Goal: Information Seeking & Learning: Learn about a topic

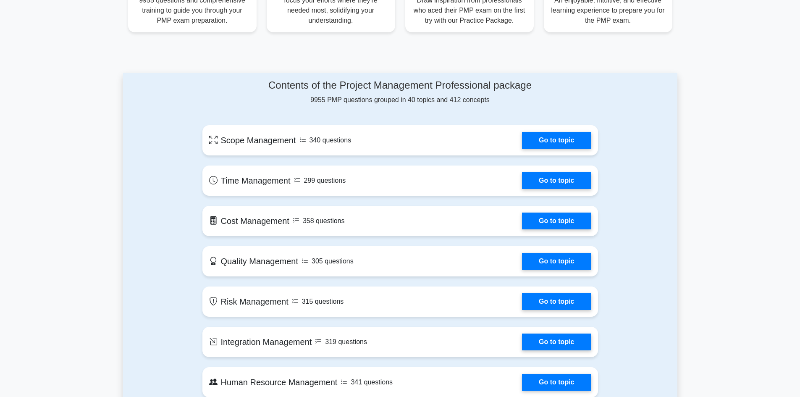
scroll to position [336, 0]
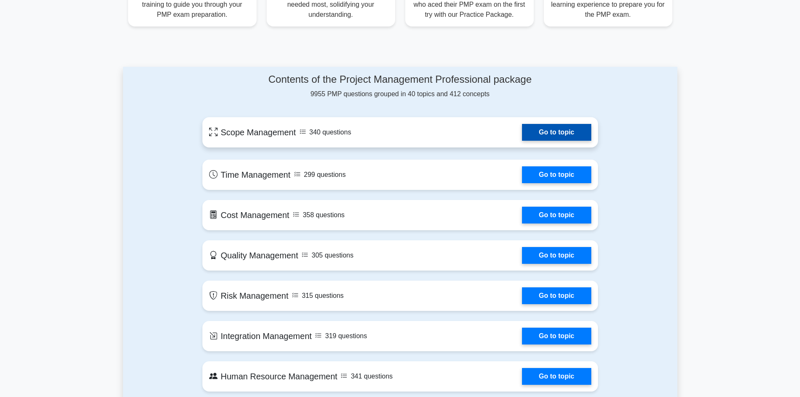
click at [562, 132] on link "Go to topic" at bounding box center [556, 132] width 69 height 17
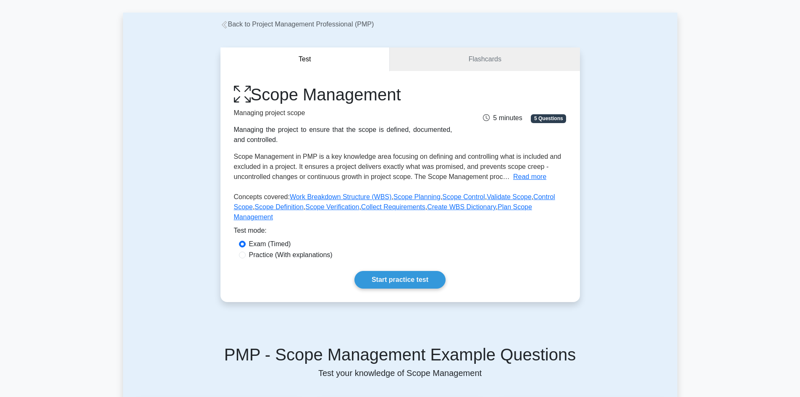
scroll to position [126, 0]
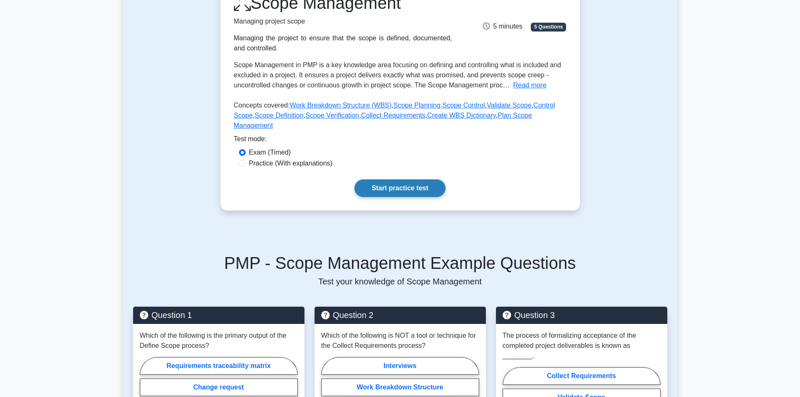
click at [418, 180] on link "Start practice test" at bounding box center [400, 188] width 91 height 18
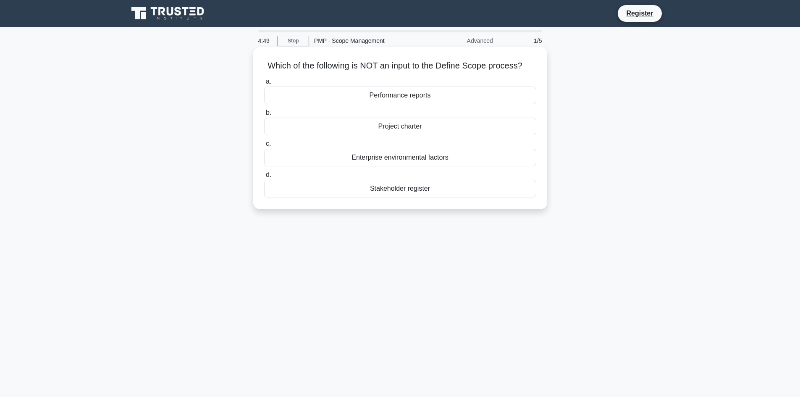
click at [434, 156] on div "Enterprise environmental factors" at bounding box center [400, 158] width 272 height 18
click at [264, 147] on input "c. Enterprise environmental factors" at bounding box center [264, 143] width 0 height 5
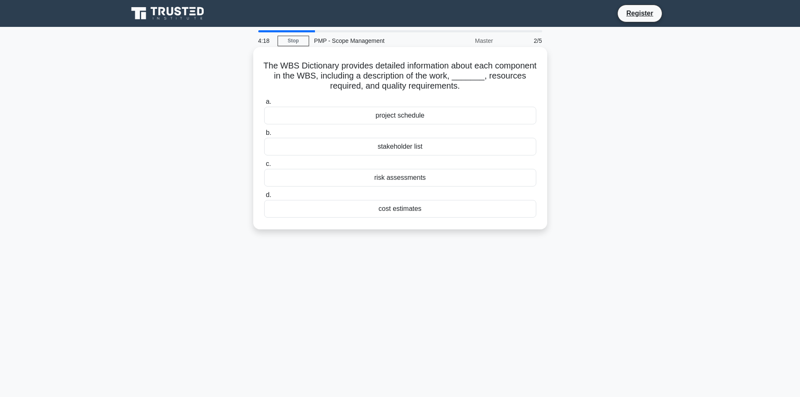
click at [411, 116] on div "project schedule" at bounding box center [400, 116] width 272 height 18
click at [264, 105] on input "a. project schedule" at bounding box center [264, 101] width 0 height 5
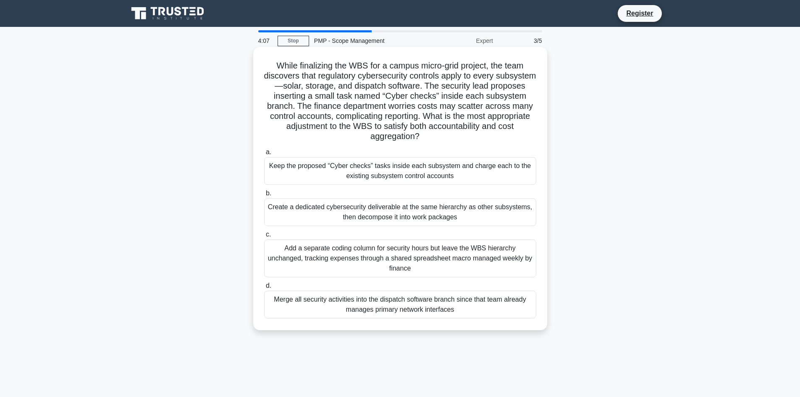
click at [267, 232] on span "c." at bounding box center [268, 234] width 5 height 7
click at [264, 232] on input "c. Add a separate coding column for security hours but leave the WBS hierarchy …" at bounding box center [264, 234] width 0 height 5
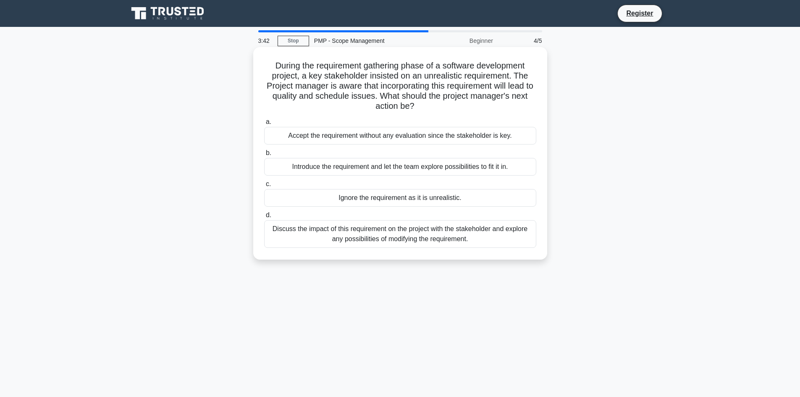
click at [284, 169] on div "Introduce the requirement and let the team explore possibilities to fit it in." at bounding box center [400, 167] width 272 height 18
click at [264, 156] on input "b. Introduce the requirement and let the team explore possibilities to fit it i…" at bounding box center [264, 152] width 0 height 5
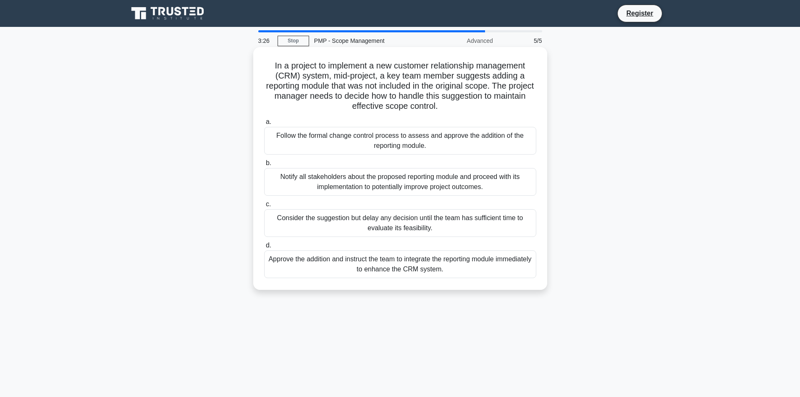
click at [325, 263] on div "Approve the addition and instruct the team to integrate the reporting module im…" at bounding box center [400, 264] width 272 height 28
click at [264, 248] on input "d. Approve the addition and instruct the team to integrate the reporting module…" at bounding box center [264, 245] width 0 height 5
